Goal: Task Accomplishment & Management: Use online tool/utility

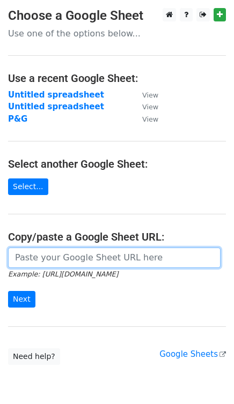
click at [165, 256] on input "url" at bounding box center [114, 258] width 212 height 20
paste input "[URL][DOMAIN_NAME]"
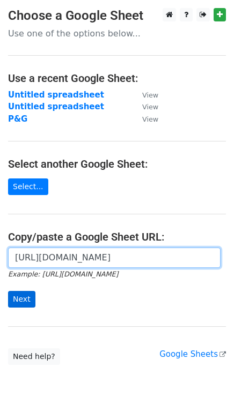
type input "[URL][DOMAIN_NAME]"
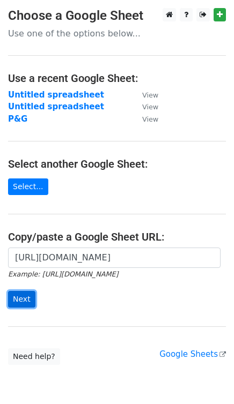
scroll to position [0, 0]
click at [24, 297] on input "Next" at bounding box center [21, 299] width 27 height 17
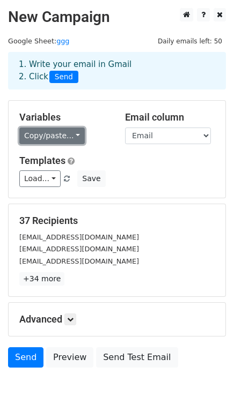
click at [69, 133] on link "Copy/paste..." at bounding box center [51, 136] width 65 height 17
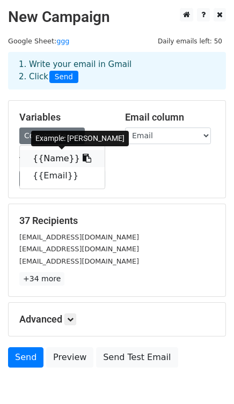
click at [83, 163] on icon at bounding box center [87, 158] width 9 height 9
